Goal: Task Accomplishment & Management: Manage account settings

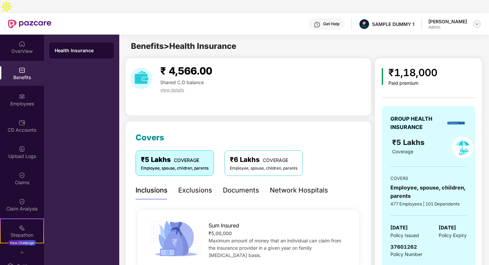
click at [479, 21] on img at bounding box center [476, 23] width 5 height 5
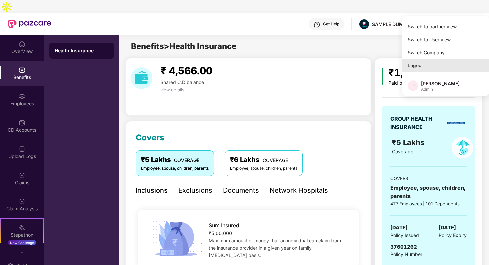
click at [447, 60] on div "Logout" at bounding box center [445, 65] width 87 height 13
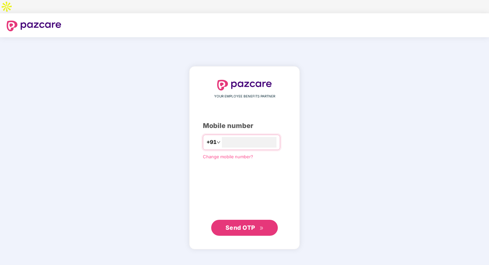
type input "**********"
click at [248, 224] on span "Send OTP" at bounding box center [240, 227] width 30 height 7
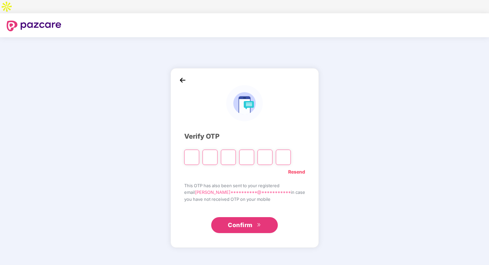
type input "*"
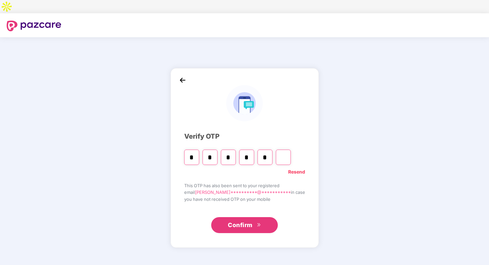
type input "*"
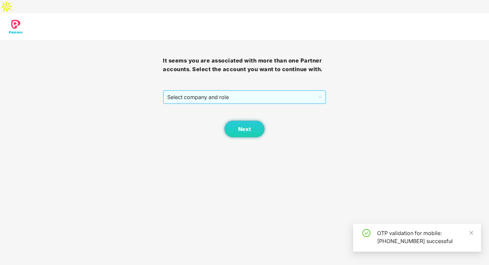
click at [285, 91] on span "Select company and role" at bounding box center [244, 97] width 154 height 13
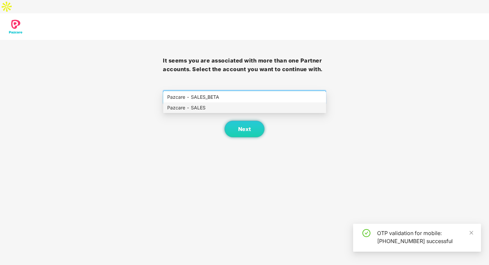
click at [275, 108] on div "Pazcare - SALES" at bounding box center [244, 107] width 155 height 7
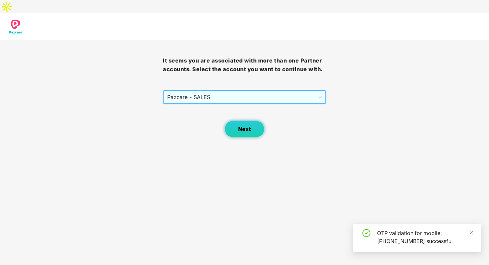
click at [247, 126] on span "Next" at bounding box center [244, 129] width 13 height 6
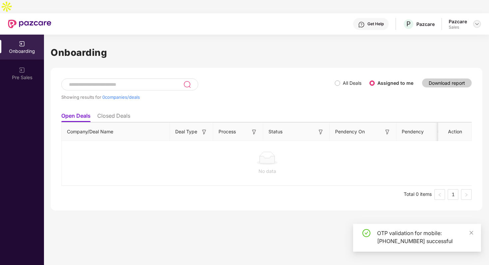
click at [474, 21] on img at bounding box center [476, 23] width 5 height 5
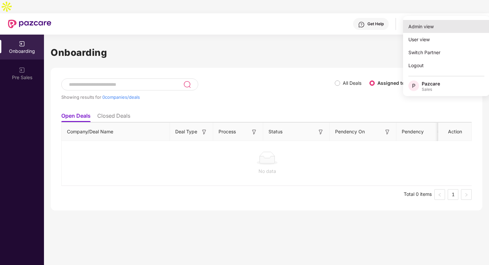
click at [449, 31] on div "Admin view" at bounding box center [446, 26] width 87 height 13
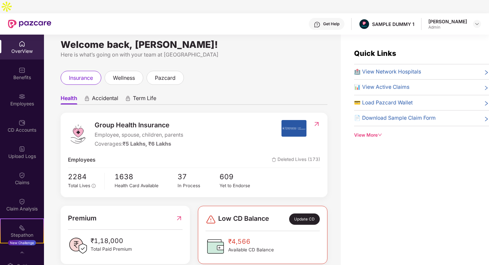
scroll to position [7, 0]
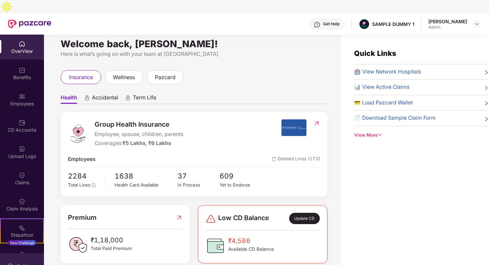
click at [10, 254] on div "Settings" at bounding box center [22, 266] width 44 height 25
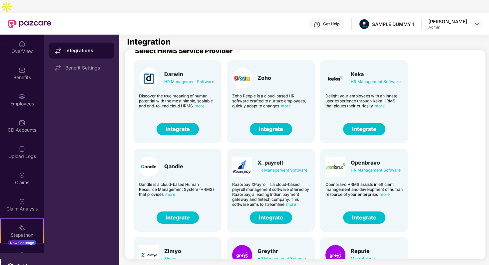
scroll to position [10, 0]
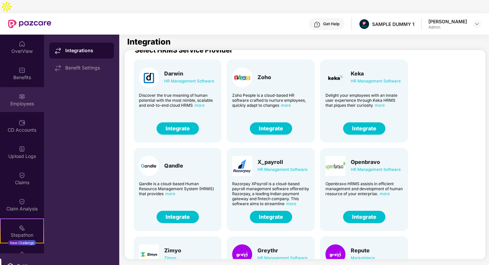
click at [16, 101] on div "Employees" at bounding box center [22, 104] width 44 height 7
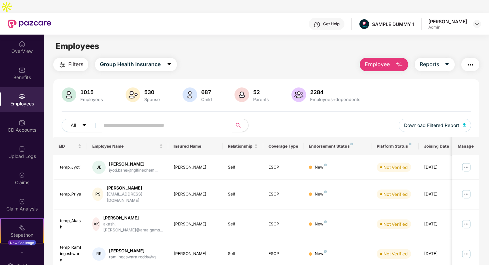
click at [390, 58] on button "Employee" at bounding box center [384, 64] width 48 height 13
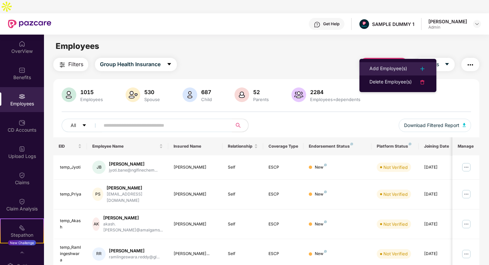
click at [393, 73] on li "Add Employee(s)" at bounding box center [397, 68] width 77 height 13
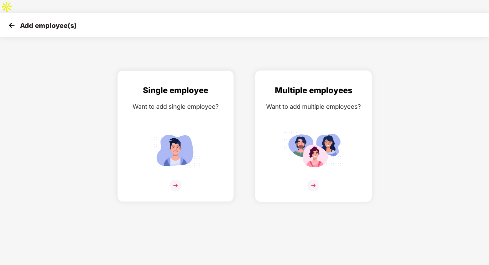
click at [300, 130] on img at bounding box center [313, 151] width 60 height 42
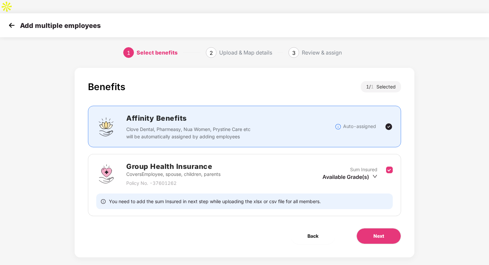
click at [360, 174] on div "Available Grade(s)" at bounding box center [349, 177] width 55 height 7
click at [380, 228] on button "Next" at bounding box center [378, 236] width 45 height 16
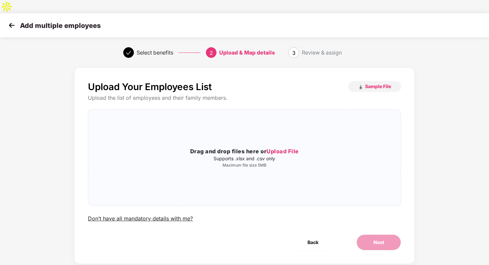
click at [10, 20] on img at bounding box center [12, 25] width 10 height 10
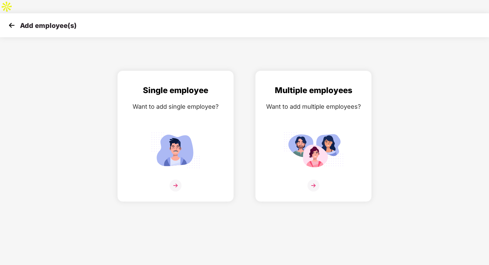
click at [10, 20] on img at bounding box center [12, 25] width 10 height 10
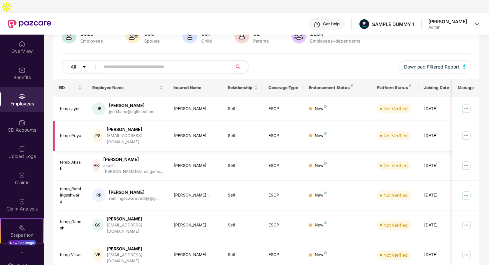
scroll to position [61, 0]
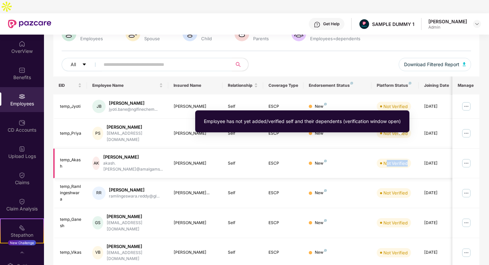
drag, startPoint x: 385, startPoint y: 143, endPoint x: 410, endPoint y: 141, distance: 25.0
click at [410, 159] on span "Not Verified" at bounding box center [394, 163] width 34 height 9
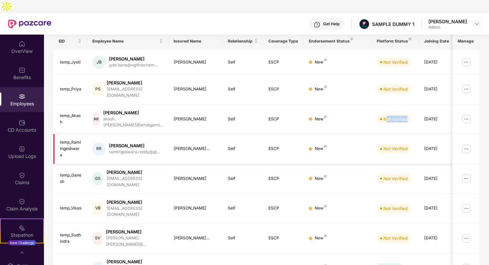
scroll to position [109, 0]
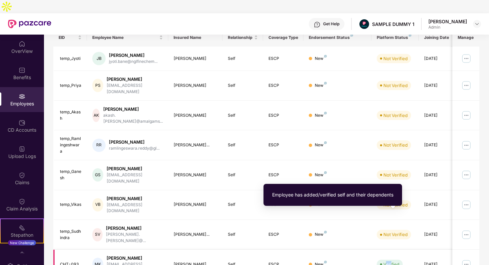
drag, startPoint x: 385, startPoint y: 216, endPoint x: 394, endPoint y: 215, distance: 9.1
click at [394, 261] on div "Verified" at bounding box center [391, 264] width 16 height 7
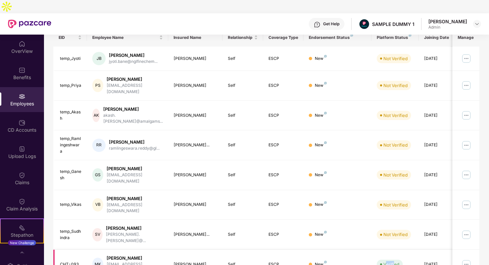
click at [388, 250] on td "Verified" at bounding box center [394, 265] width 47 height 30
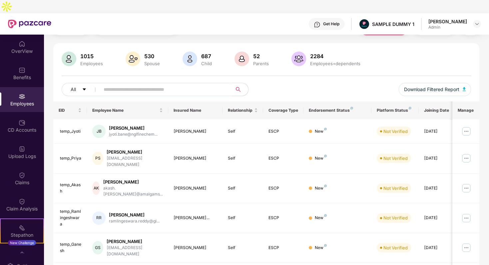
scroll to position [5, 0]
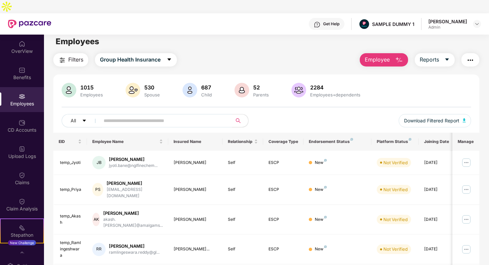
click at [468, 56] on img "button" at bounding box center [470, 60] width 8 height 8
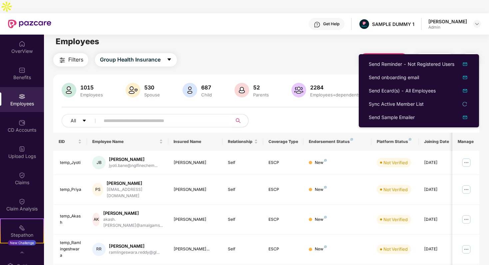
click at [437, 35] on div "Employees" at bounding box center [266, 41] width 445 height 13
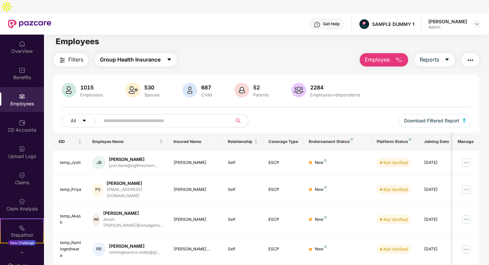
click at [139, 53] on button "Group Health Insurance" at bounding box center [136, 59] width 82 height 13
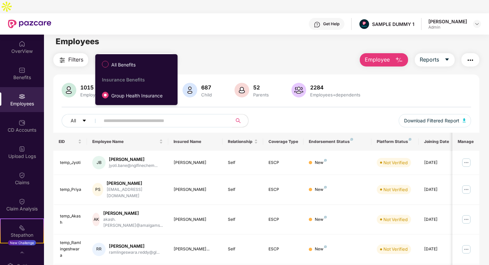
click at [203, 53] on div "Filters Group Health Insurance Employee Reports" at bounding box center [266, 59] width 426 height 13
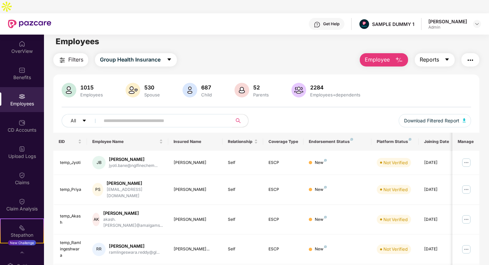
click at [452, 53] on button "Reports" at bounding box center [435, 59] width 40 height 13
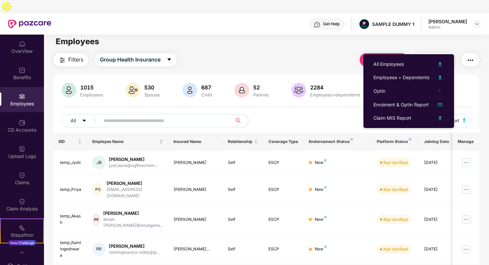
click at [444, 35] on div "Employees" at bounding box center [266, 41] width 445 height 13
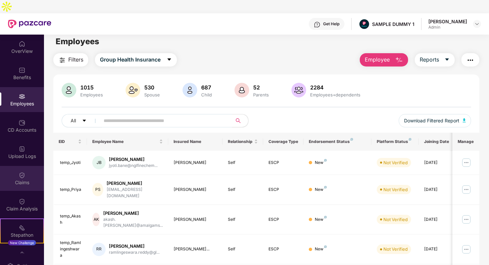
click at [23, 180] on div "Claims" at bounding box center [22, 183] width 44 height 7
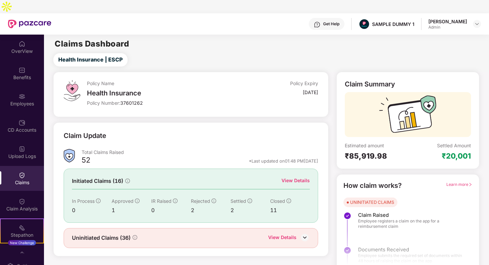
click at [457, 181] on div "Learn more" at bounding box center [459, 186] width 26 height 10
click at [459, 182] on span "Learn more" at bounding box center [459, 184] width 26 height 5
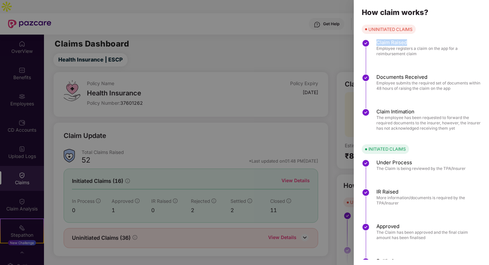
drag, startPoint x: 377, startPoint y: 43, endPoint x: 409, endPoint y: 43, distance: 32.0
click at [409, 43] on span "Claim Raised" at bounding box center [429, 42] width 106 height 7
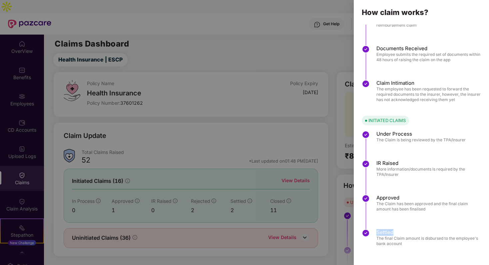
drag, startPoint x: 377, startPoint y: 233, endPoint x: 397, endPoint y: 233, distance: 20.3
click at [397, 233] on span "Settled" at bounding box center [429, 232] width 106 height 7
click at [307, 232] on div at bounding box center [244, 132] width 489 height 265
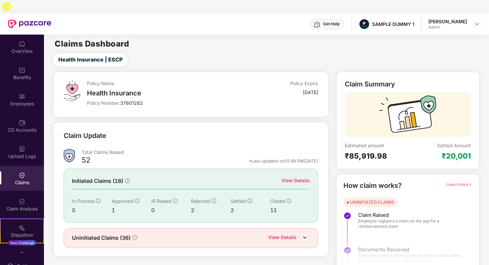
click at [286, 177] on div "View Details" at bounding box center [295, 180] width 28 height 7
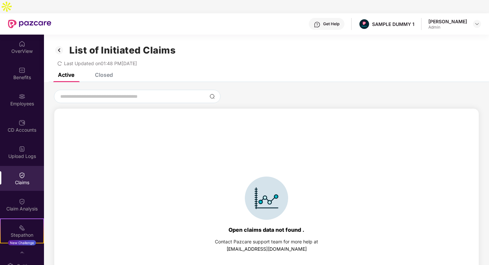
click at [58, 45] on img at bounding box center [59, 50] width 11 height 11
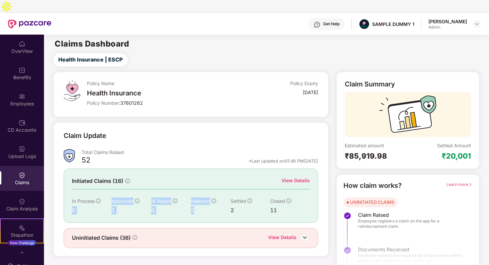
drag, startPoint x: 71, startPoint y: 195, endPoint x: 207, endPoint y: 199, distance: 136.6
click at [206, 198] on div "Initiated Claims (16) View Details In Process 0 Approved 1 IR Raised 0 Rejected…" at bounding box center [191, 196] width 254 height 54
click at [219, 211] on div "Claim Update Total Claims Raised 52 *Last updated on 01:48 PM, 28 Aug 2025 Init…" at bounding box center [191, 190] width 254 height 118
click at [284, 177] on div "View Details" at bounding box center [295, 180] width 28 height 7
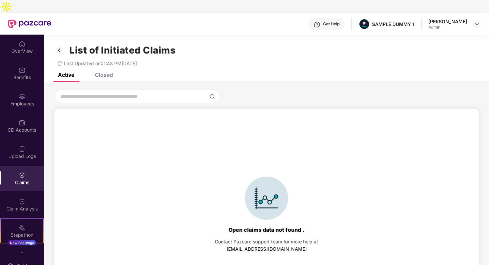
click at [104, 72] on div "Closed" at bounding box center [104, 75] width 18 height 7
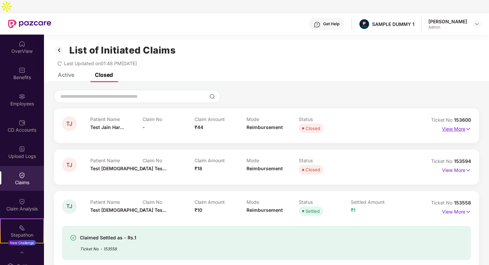
click at [455, 124] on p "View More" at bounding box center [456, 128] width 29 height 9
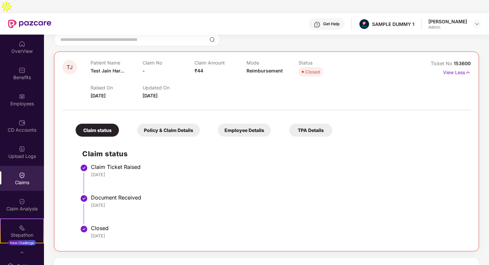
scroll to position [57, 0]
drag, startPoint x: 93, startPoint y: 152, endPoint x: 104, endPoint y: 194, distance: 43.9
click at [104, 194] on ul "Claim Ticket Raised 26 Jun 2025 Document Received 26 Jun 2025 Closed 27 Jun 2025" at bounding box center [273, 204] width 382 height 77
click at [126, 200] on li "Document Received 26 Jun 2025" at bounding box center [273, 211] width 382 height 31
click at [162, 124] on div "Policy & Claim Details" at bounding box center [168, 130] width 63 height 13
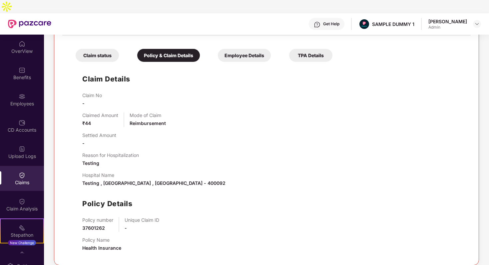
scroll to position [135, 0]
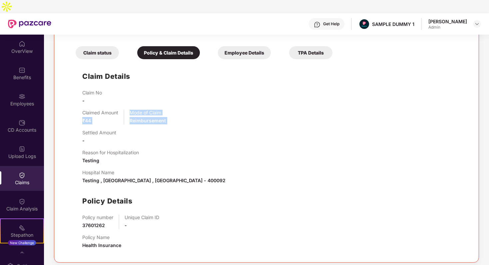
drag, startPoint x: 83, startPoint y: 104, endPoint x: 138, endPoint y: 118, distance: 57.4
click at [138, 118] on div "Claim No - Claimed Amount ₹44 Mode of Claim Reimbursement Settled Amount - Reas…" at bounding box center [273, 172] width 382 height 165
click at [169, 150] on div "Reason for Hospitalization Testing" at bounding box center [273, 157] width 382 height 15
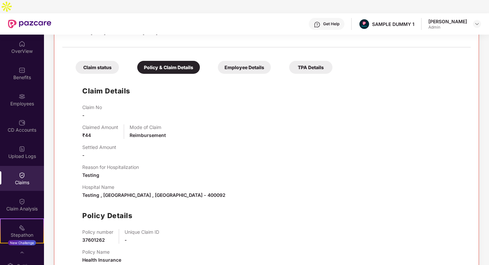
scroll to position [120, 0]
click at [21, 198] on div at bounding box center [22, 201] width 7 height 7
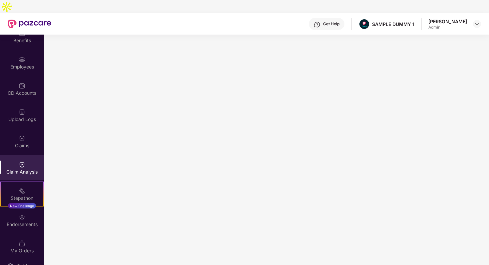
scroll to position [21, 0]
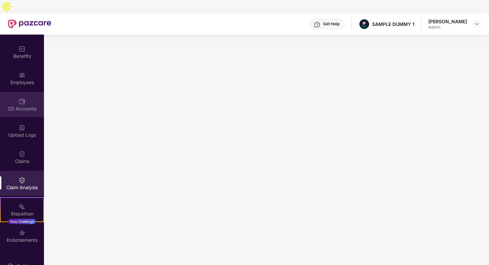
click at [20, 106] on div "CD Accounts" at bounding box center [22, 109] width 44 height 7
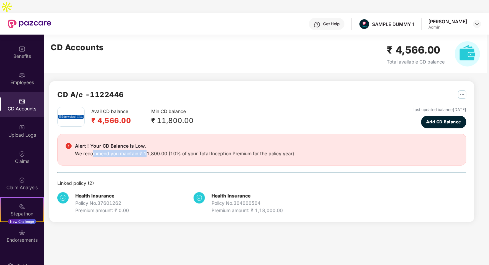
drag, startPoint x: 93, startPoint y: 141, endPoint x: 149, endPoint y: 141, distance: 55.6
click at [149, 150] on div "We recommend you maintain ₹ 11,800.00 (10% of your Total Inception Premium for …" at bounding box center [184, 153] width 219 height 7
click at [156, 154] on div "Avail CD balance ₹ 4,566.00 Min CD balance ₹ 11,800.00 Last updated balance 23 …" at bounding box center [261, 161] width 409 height 108
click at [455, 119] on span "Add CD Balance" at bounding box center [443, 122] width 35 height 7
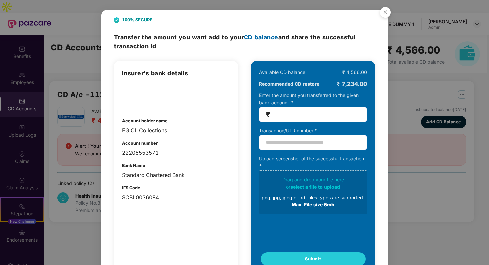
click at [387, 11] on img "Close" at bounding box center [385, 13] width 19 height 19
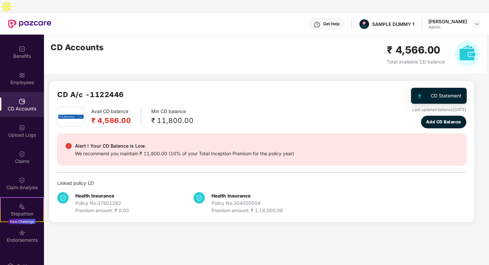
click at [462, 91] on img "button" at bounding box center [462, 95] width 8 height 8
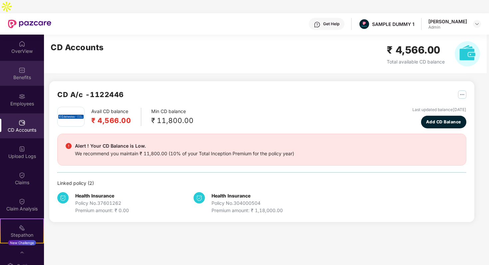
click at [21, 67] on img at bounding box center [22, 70] width 7 height 7
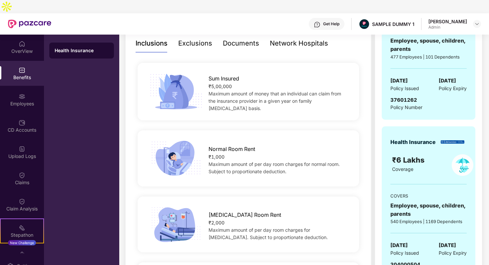
scroll to position [153, 0]
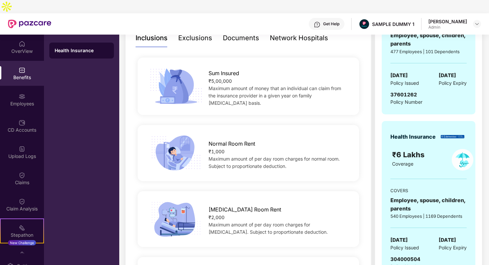
click at [187, 33] on div "Exclusions" at bounding box center [195, 38] width 34 height 10
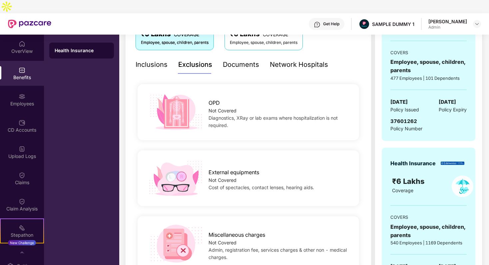
scroll to position [118, 0]
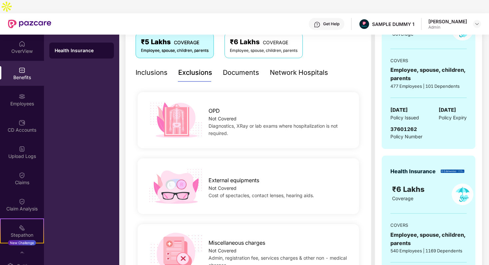
click at [286, 68] on div "Network Hospitals" at bounding box center [299, 73] width 58 height 10
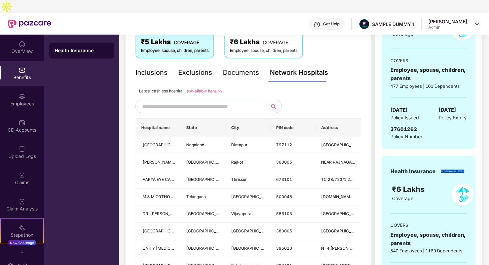
click at [219, 102] on input "text" at bounding box center [199, 107] width 114 height 10
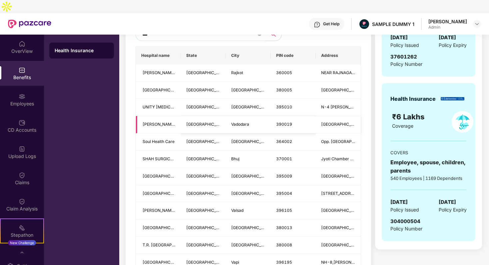
scroll to position [182, 0]
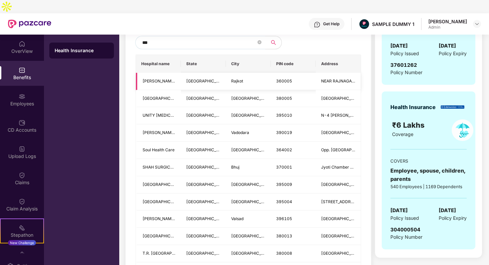
type input "***"
drag, startPoint x: 188, startPoint y: 69, endPoint x: 194, endPoint y: 69, distance: 6.7
click at [194, 79] on span "Gujarat" at bounding box center [207, 81] width 42 height 5
click at [260, 39] on span at bounding box center [259, 42] width 4 height 6
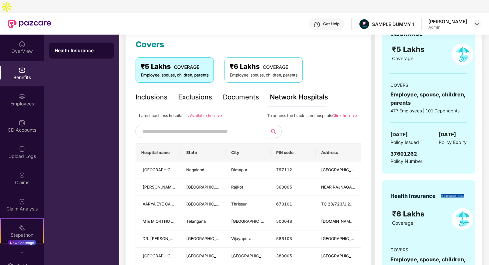
scroll to position [90, 0]
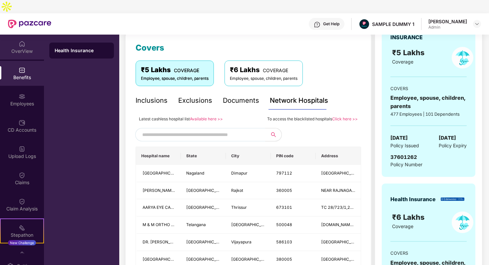
click at [8, 35] on div "OverView" at bounding box center [22, 47] width 44 height 25
